Goal: Information Seeking & Learning: Learn about a topic

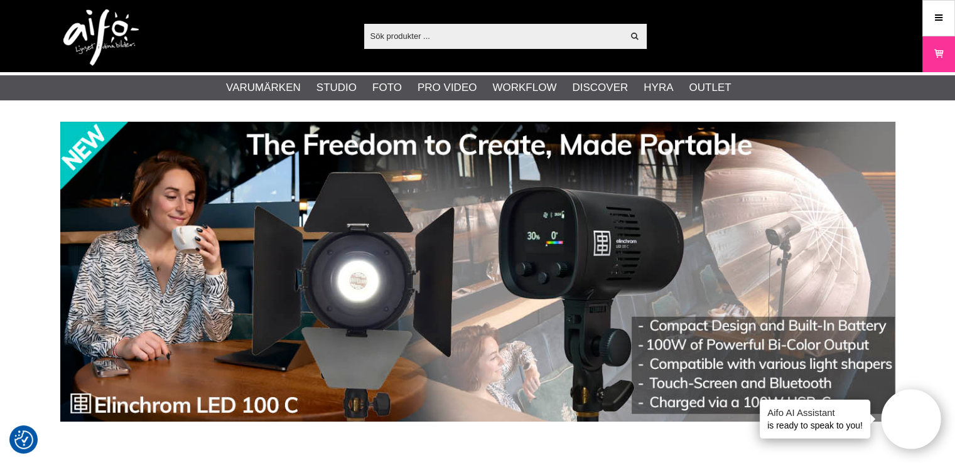
click at [392, 36] on input "text" at bounding box center [493, 35] width 259 height 19
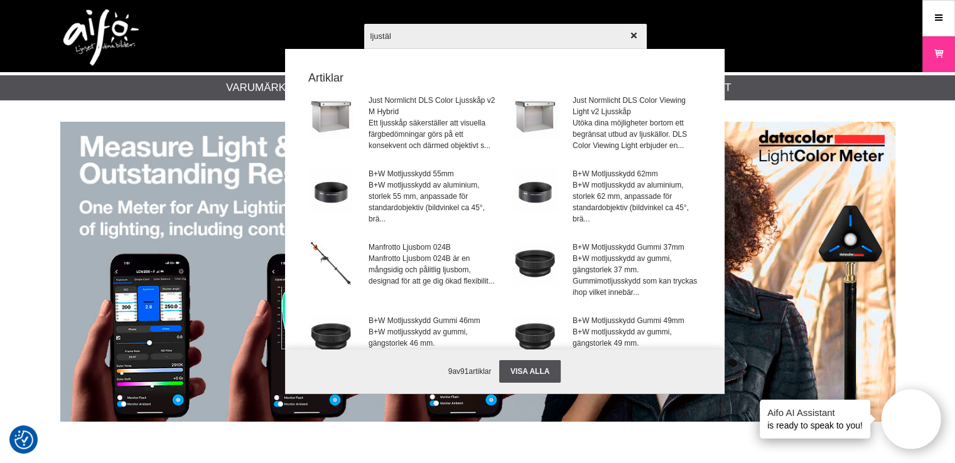
type input "ljustält"
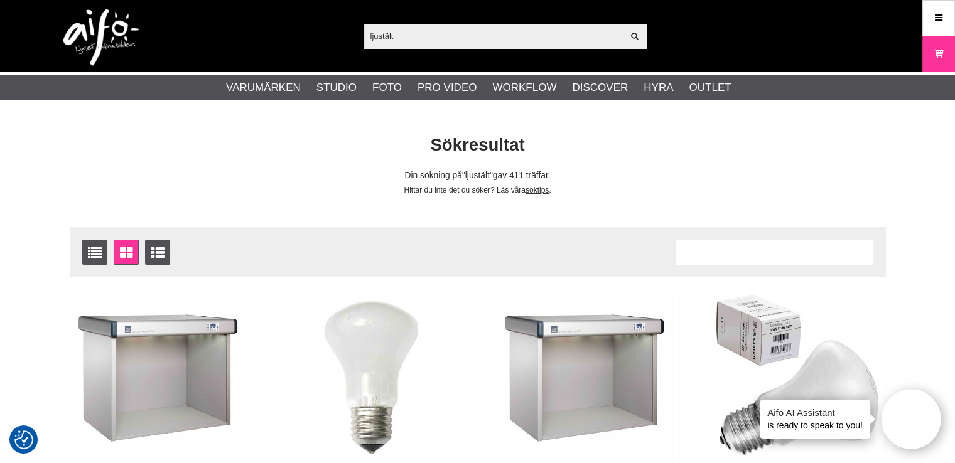
click at [445, 33] on input "ljustält" at bounding box center [493, 35] width 259 height 19
drag, startPoint x: 428, startPoint y: 33, endPoint x: 331, endPoint y: 41, distance: 97.0
click at [331, 41] on div "ljustält Visa alla Artiklar Kategorier av artiklar Din sökning på gav inga träf…" at bounding box center [478, 36] width 854 height 72
click at [403, 36] on input "ljustält" at bounding box center [493, 35] width 259 height 19
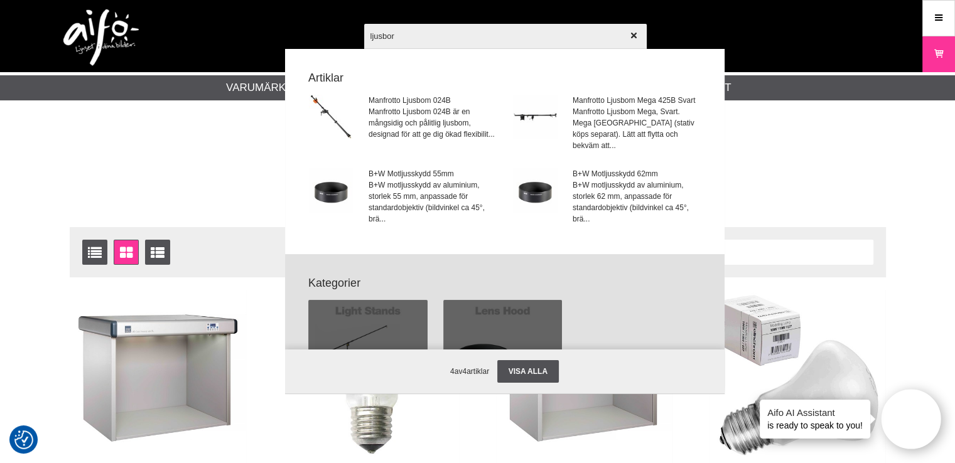
type input "ljusbord"
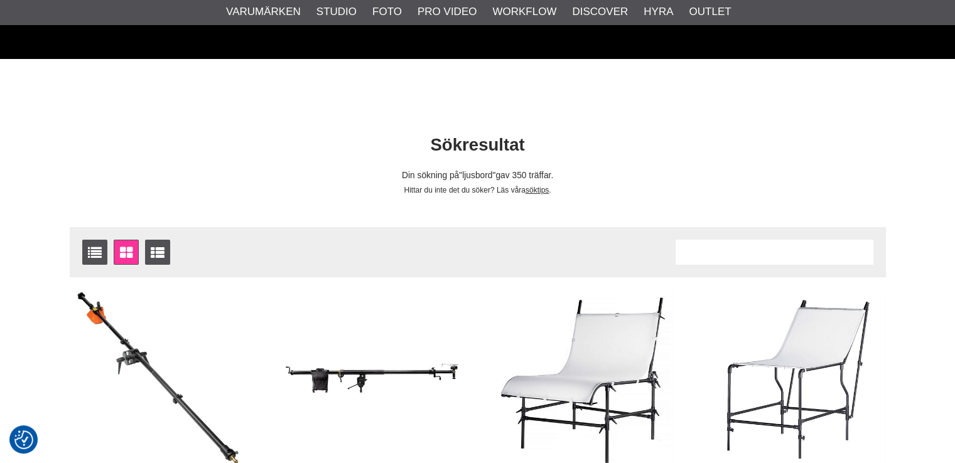
scroll to position [266, 0]
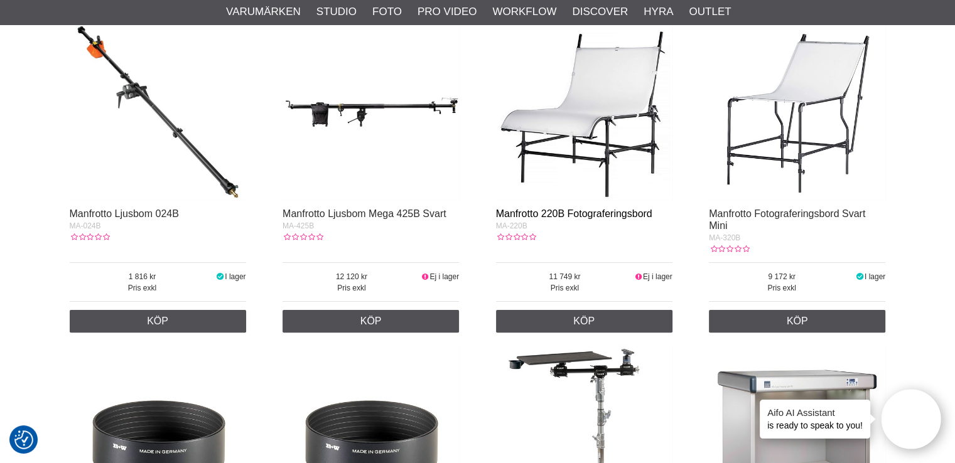
click at [583, 212] on link "Manfrotto 220B Fotograferingsbord" at bounding box center [574, 213] width 156 height 11
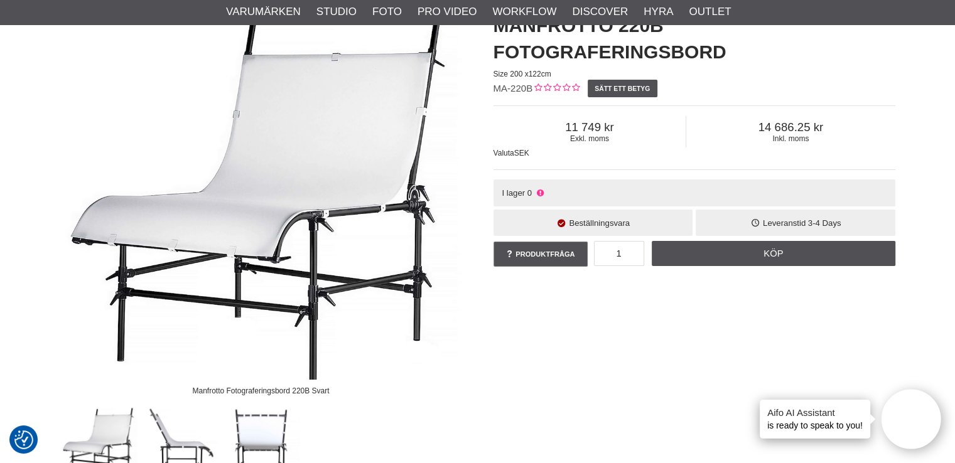
scroll to position [203, 0]
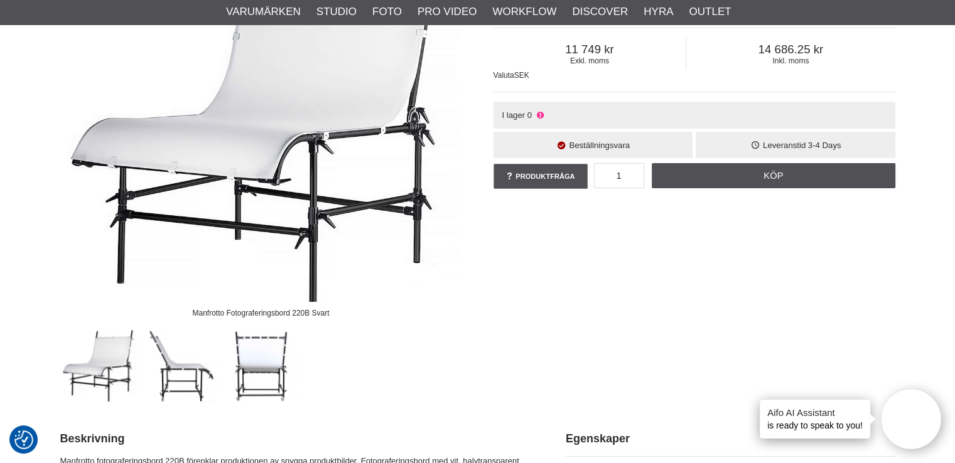
click at [246, 377] on img at bounding box center [261, 365] width 76 height 76
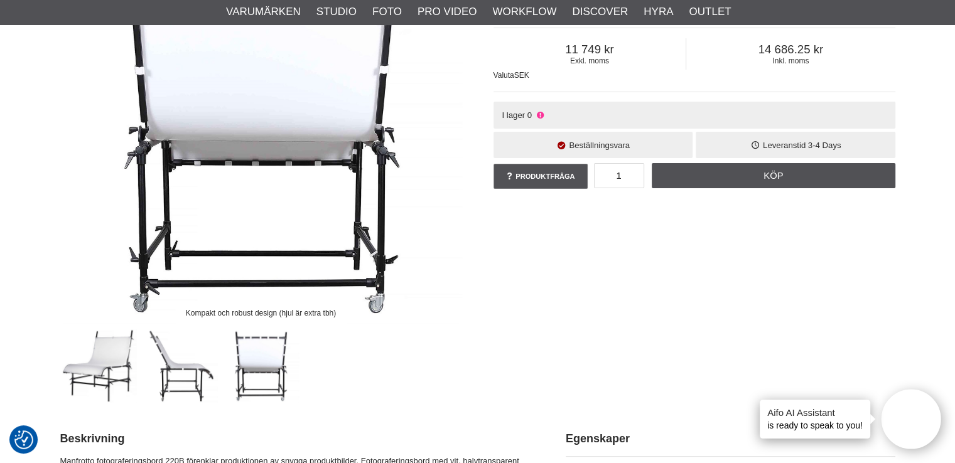
scroll to position [220, 0]
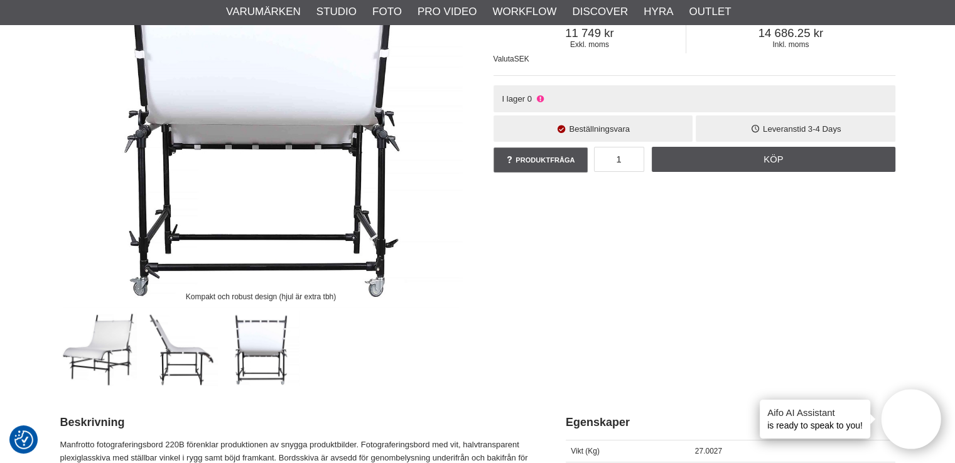
click at [185, 370] on img at bounding box center [180, 349] width 76 height 76
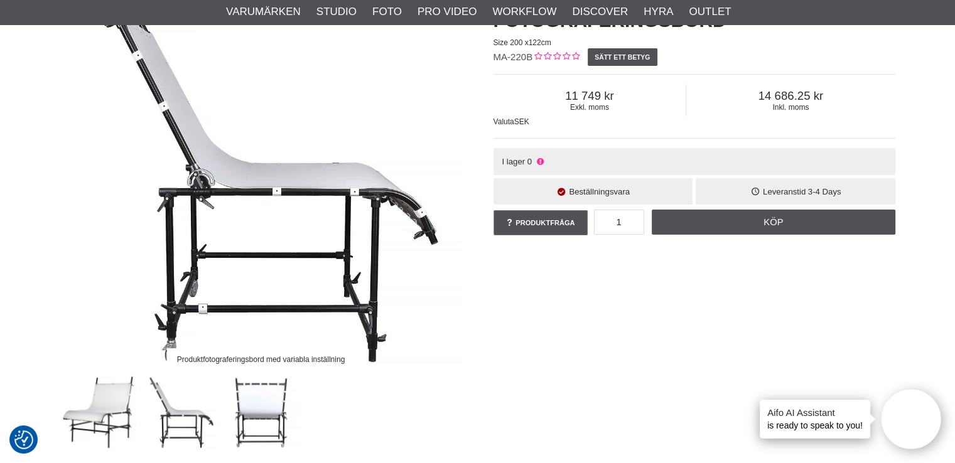
scroll to position [78, 0]
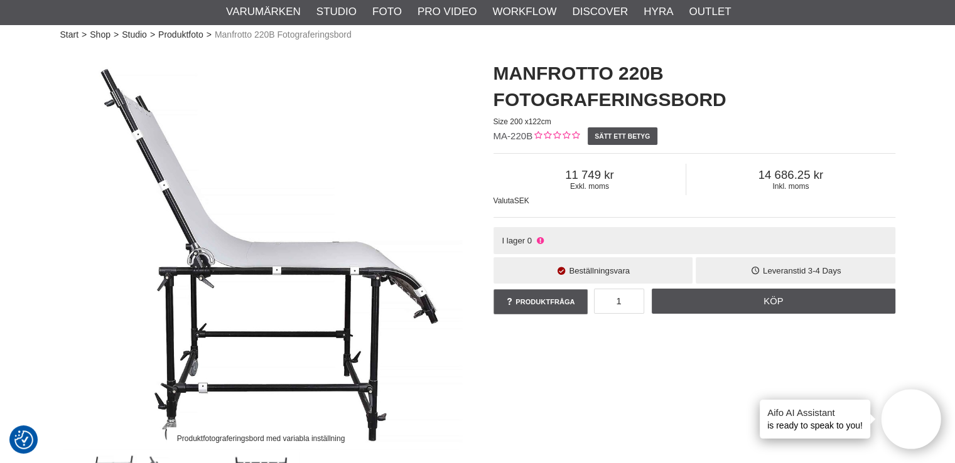
click at [293, 272] on img at bounding box center [261, 249] width 402 height 402
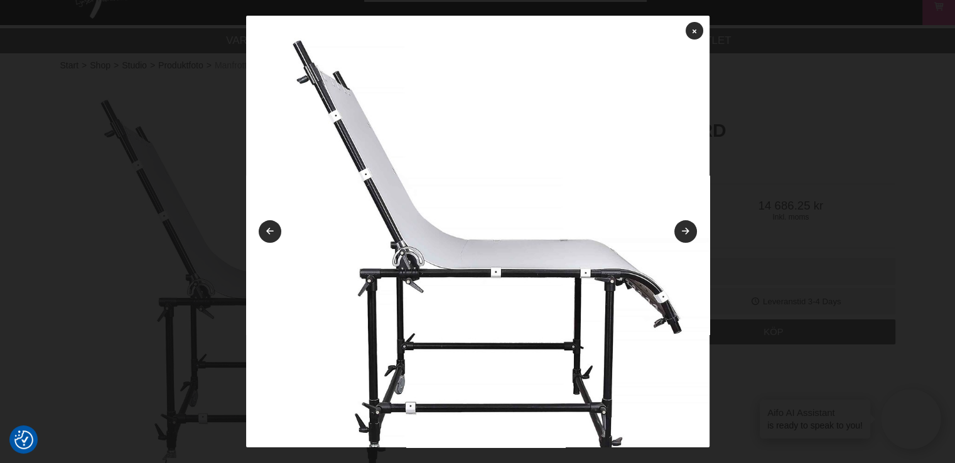
scroll to position [126, 0]
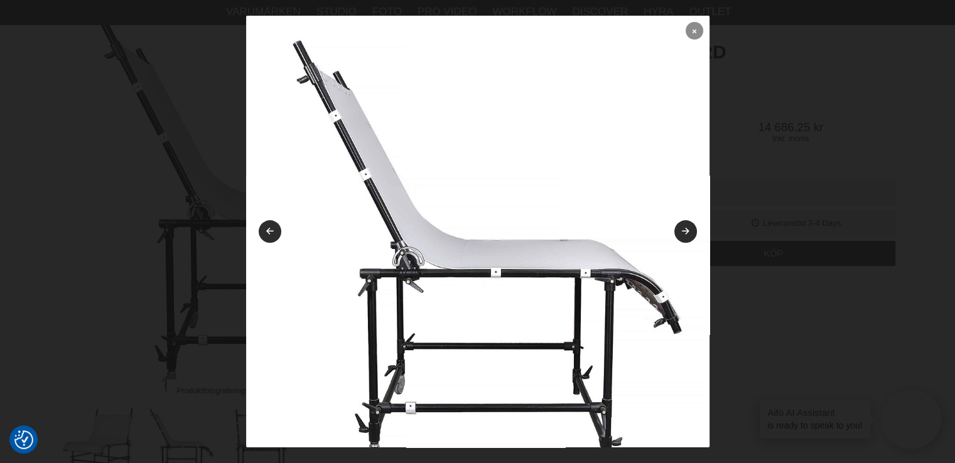
click at [686, 27] on link at bounding box center [695, 31] width 18 height 18
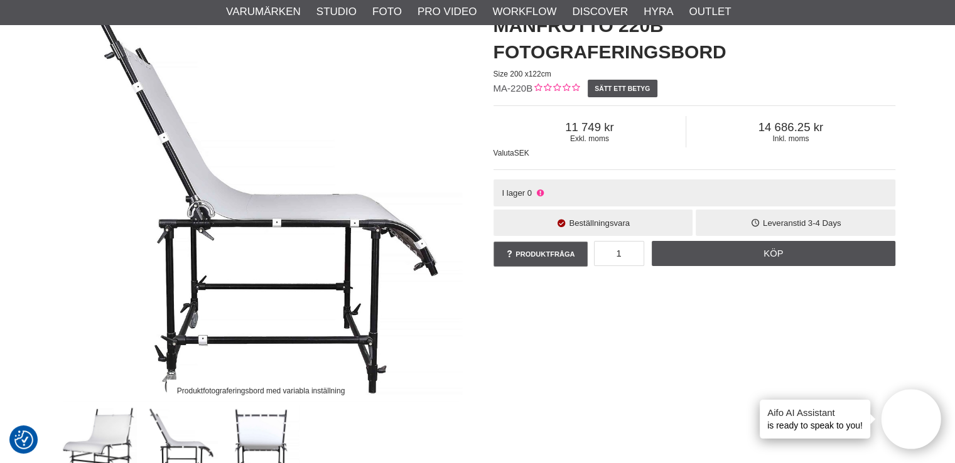
scroll to position [220, 0]
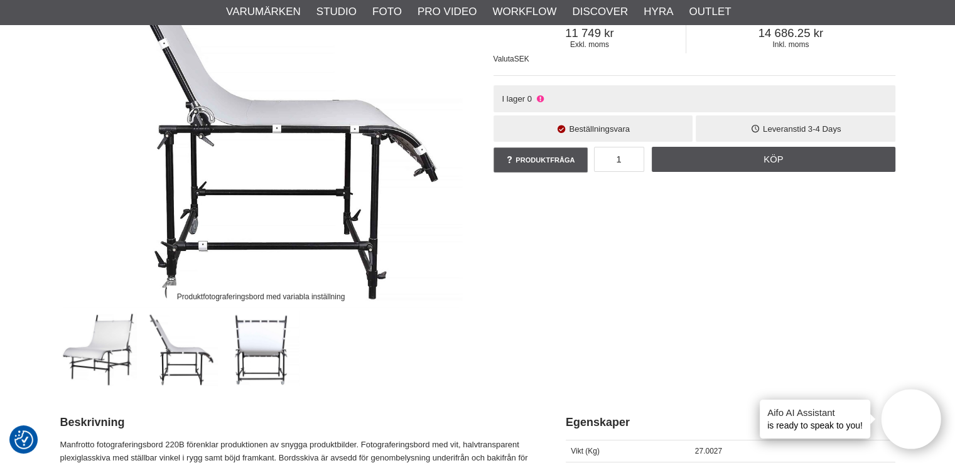
click at [256, 336] on img at bounding box center [261, 349] width 76 height 76
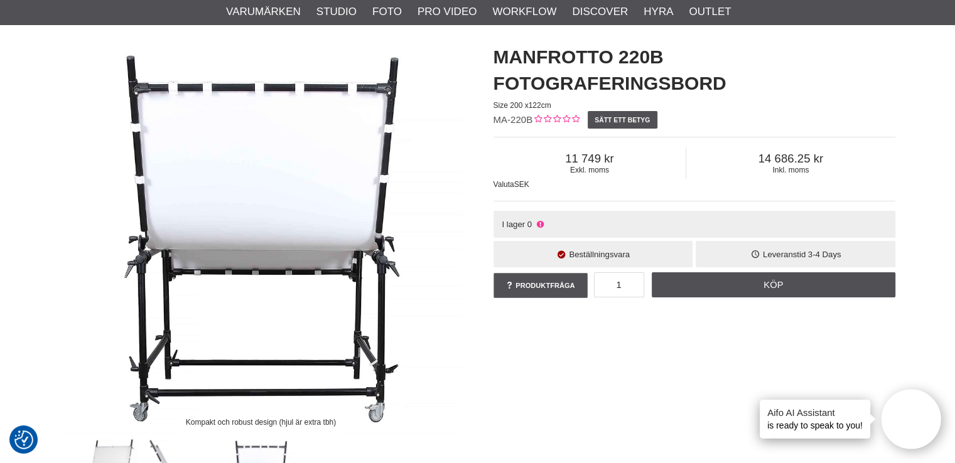
scroll to position [15, 0]
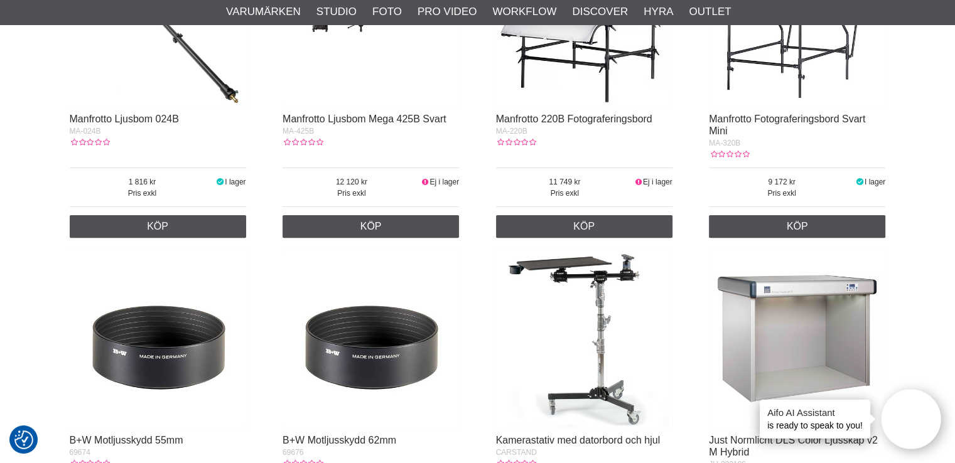
scroll to position [345, 0]
